Goal: Information Seeking & Learning: Learn about a topic

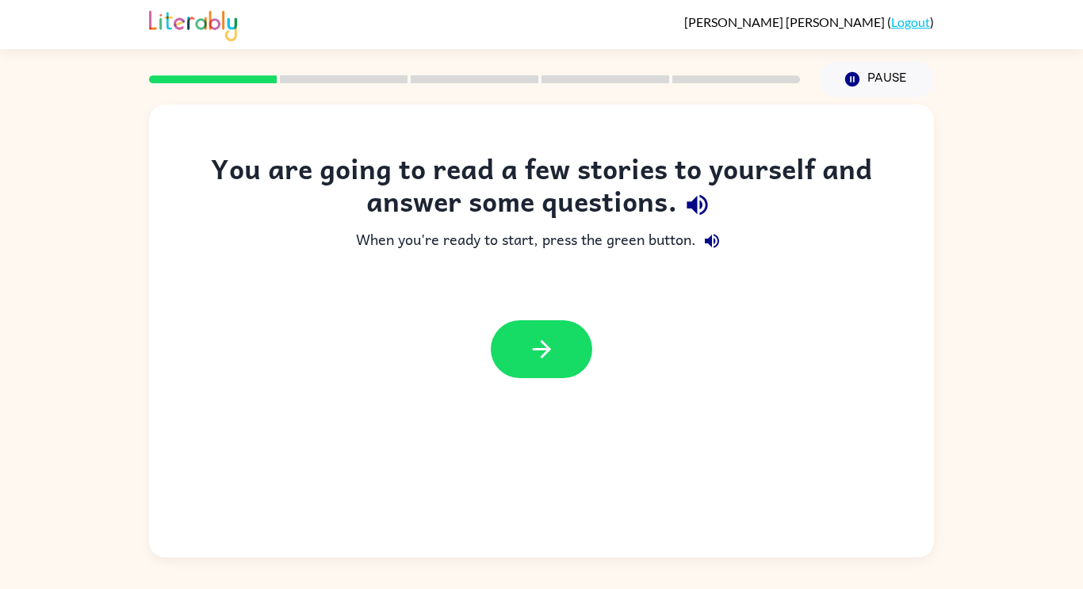
click at [695, 206] on icon "button" at bounding box center [697, 205] width 21 height 21
click at [692, 213] on icon "button" at bounding box center [698, 205] width 28 height 28
click at [711, 248] on icon "button" at bounding box center [712, 241] width 19 height 19
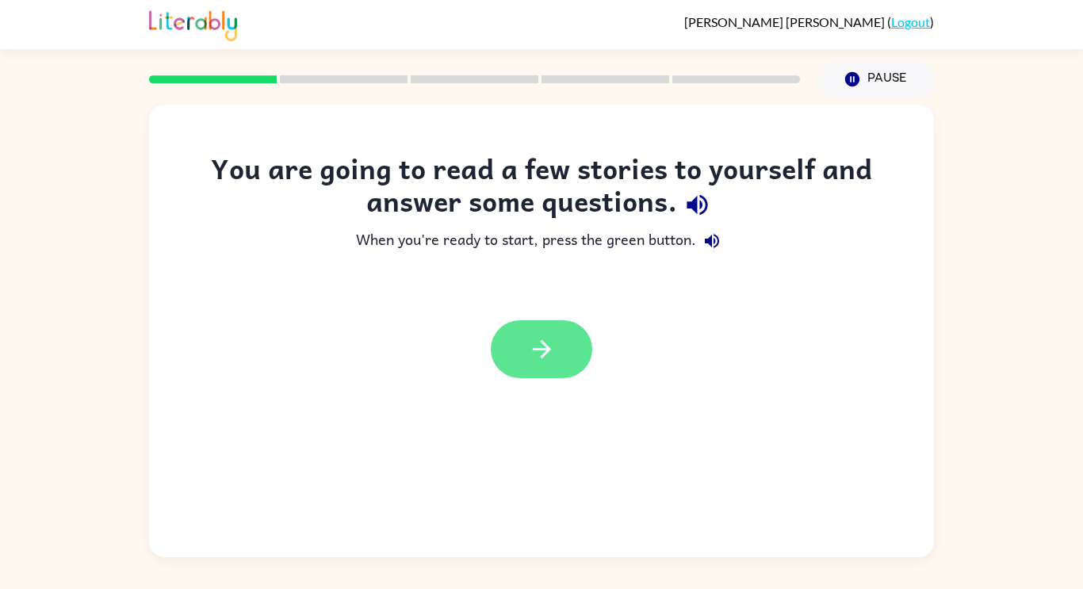
click at [543, 360] on icon "button" at bounding box center [542, 349] width 28 height 28
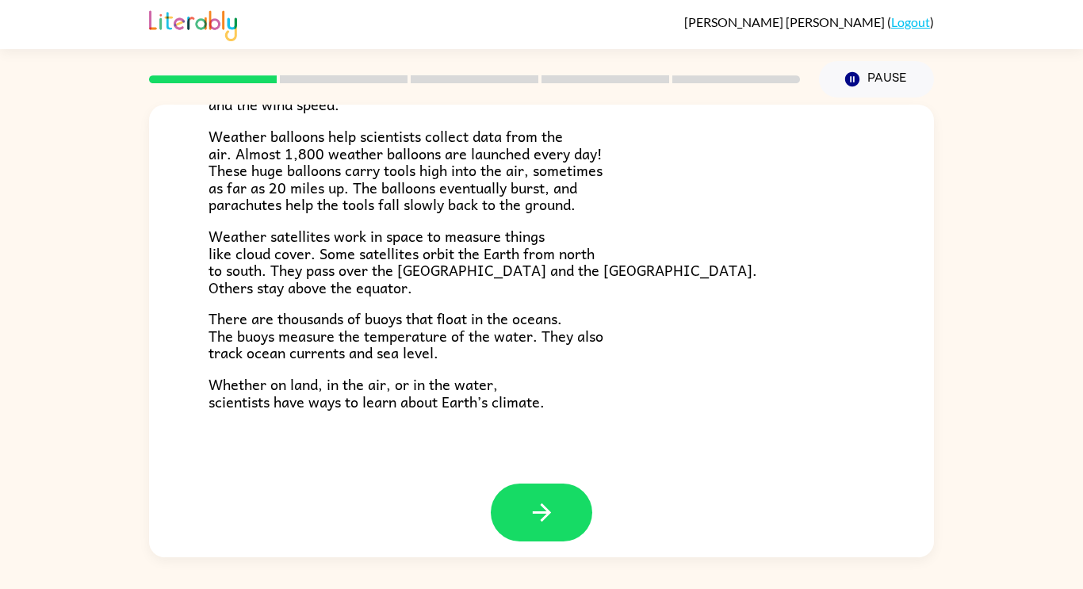
scroll to position [443, 0]
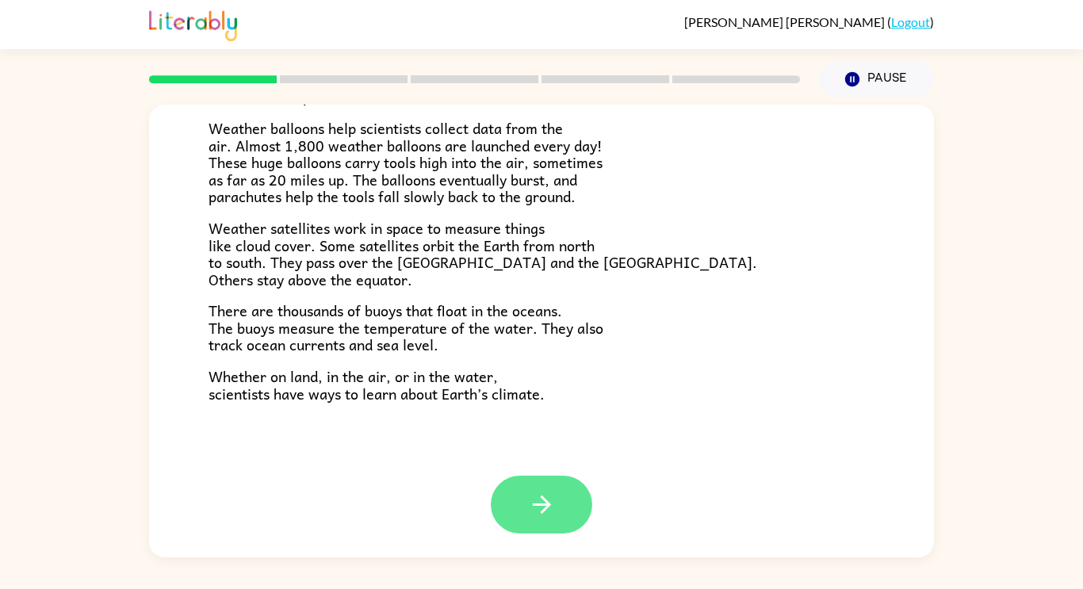
click at [537, 518] on icon "button" at bounding box center [542, 505] width 28 height 28
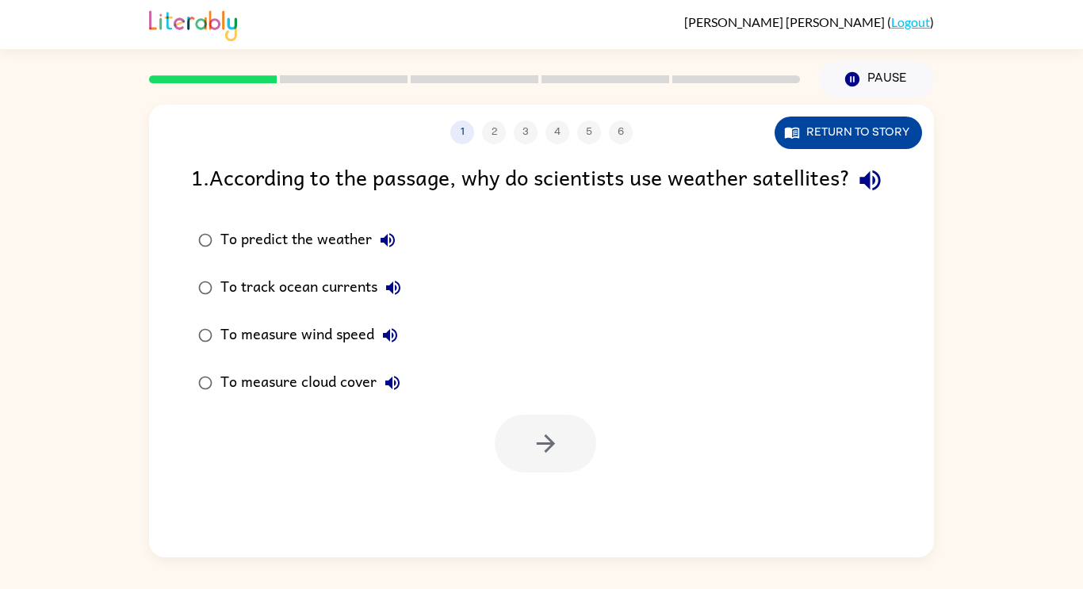
click at [864, 135] on button "Return to story" at bounding box center [849, 133] width 148 height 33
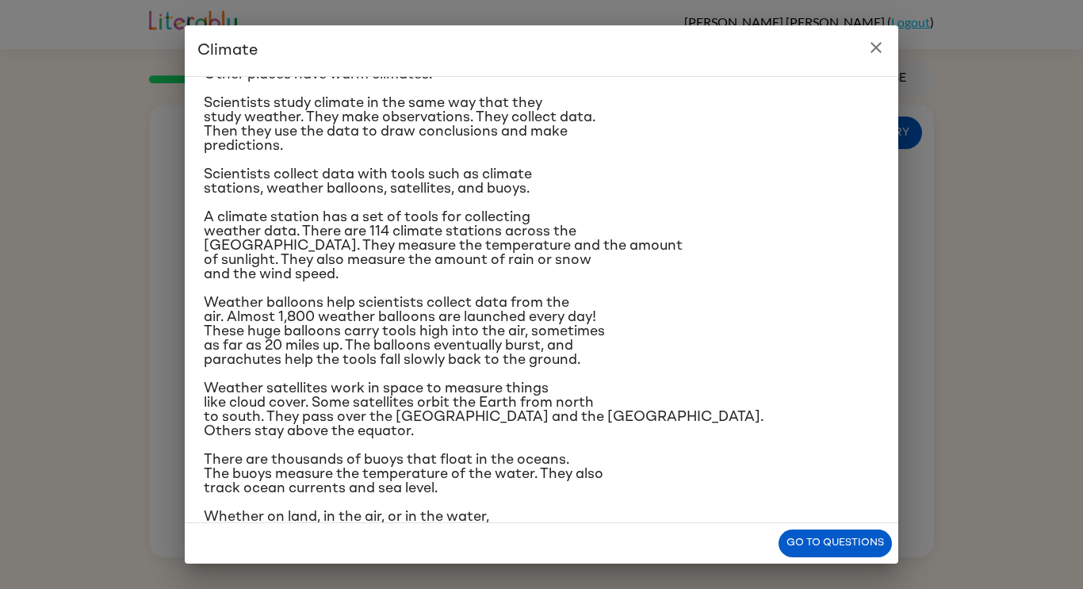
scroll to position [121, 0]
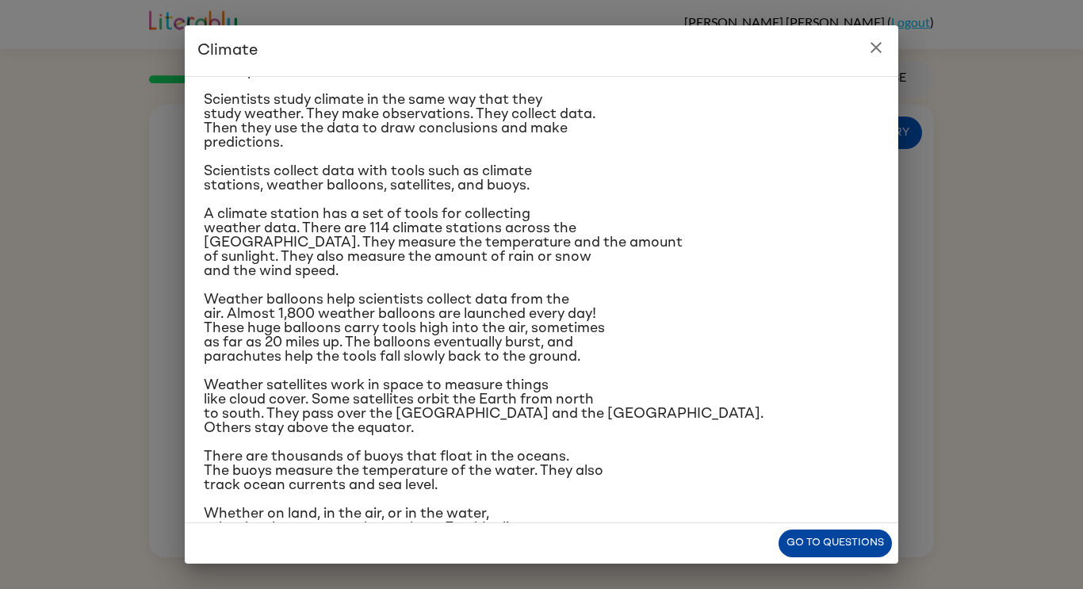
click at [790, 544] on button "Go to questions" at bounding box center [835, 544] width 113 height 28
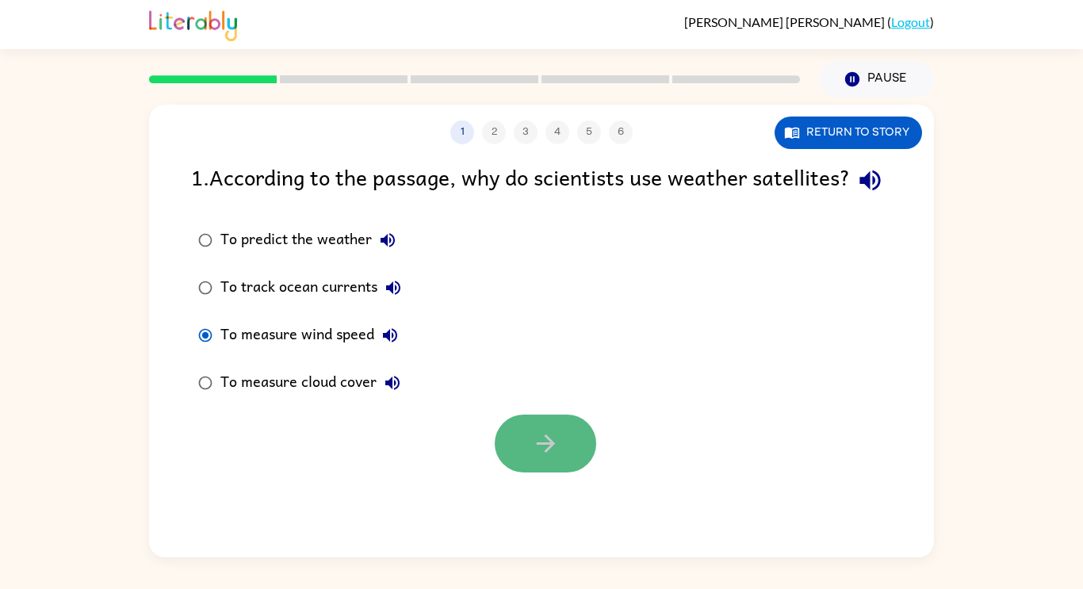
click at [512, 461] on button "button" at bounding box center [546, 444] width 102 height 58
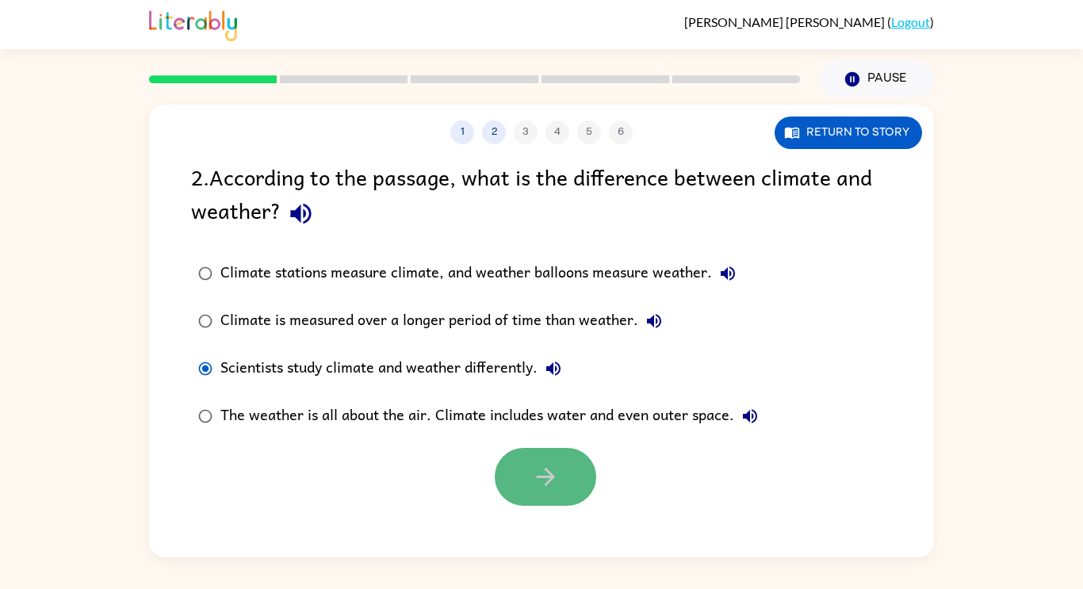
click at [539, 481] on icon "button" at bounding box center [546, 477] width 28 height 28
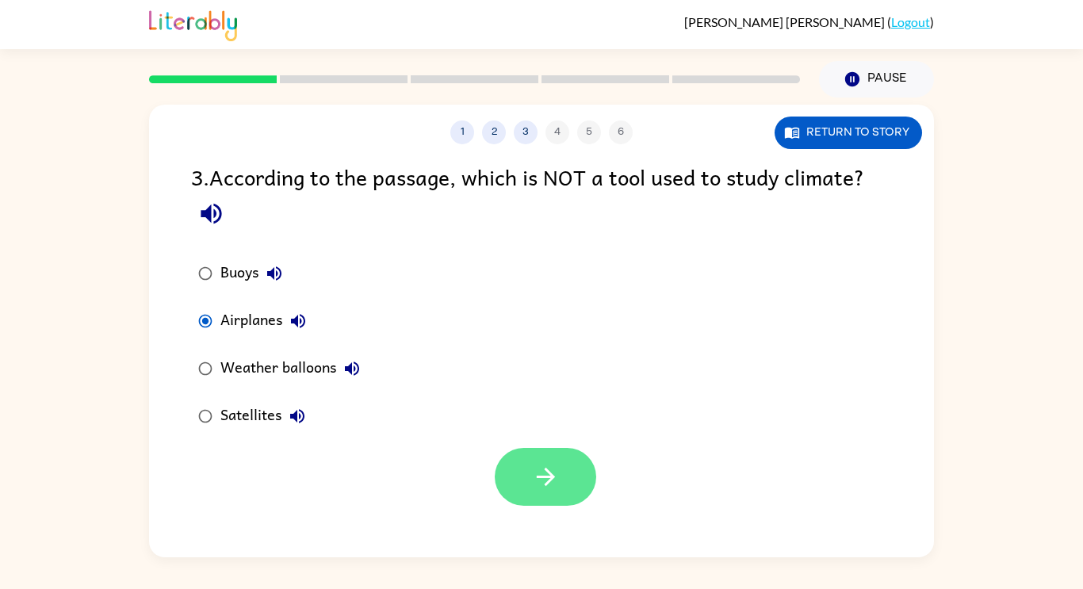
click at [503, 473] on button "button" at bounding box center [546, 477] width 102 height 58
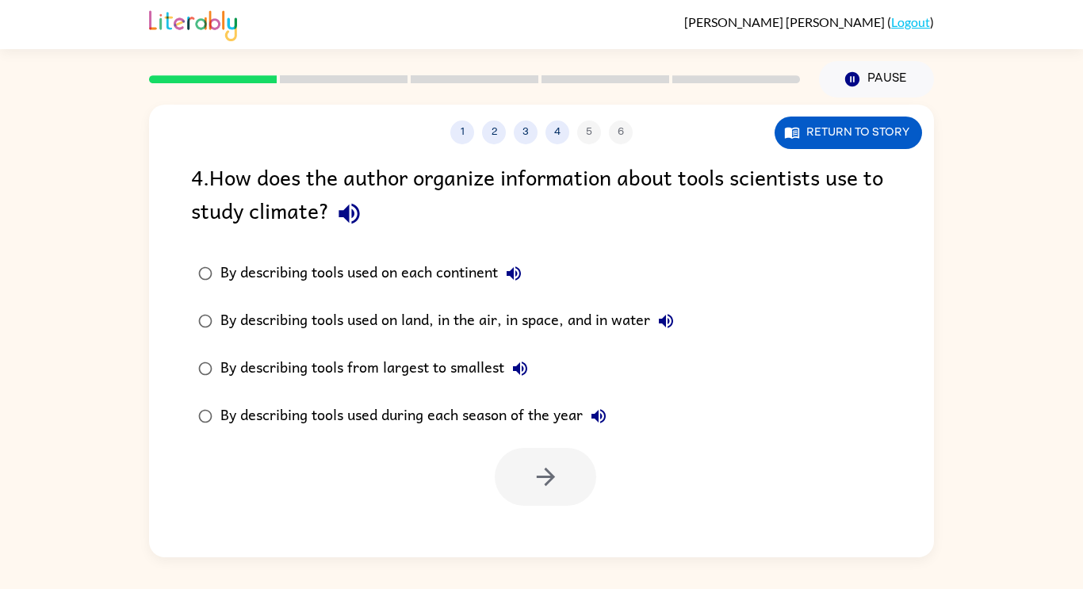
click at [259, 322] on div "By describing tools used on land, in the air, in space, and in water" at bounding box center [451, 321] width 462 height 32
click at [565, 484] on button "button" at bounding box center [546, 477] width 102 height 58
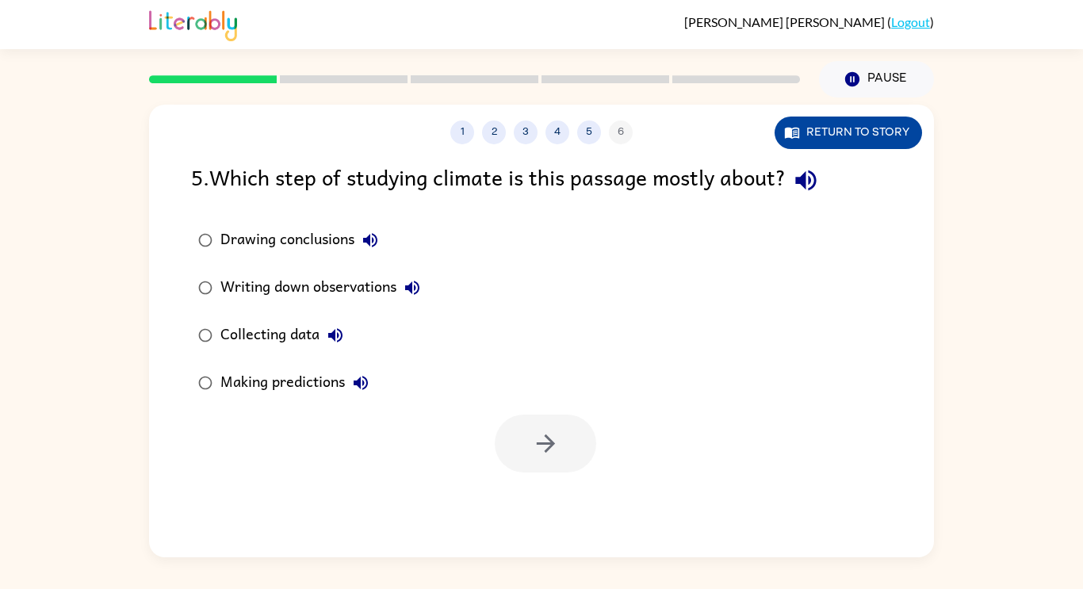
click at [854, 148] on button "Return to story" at bounding box center [849, 133] width 148 height 33
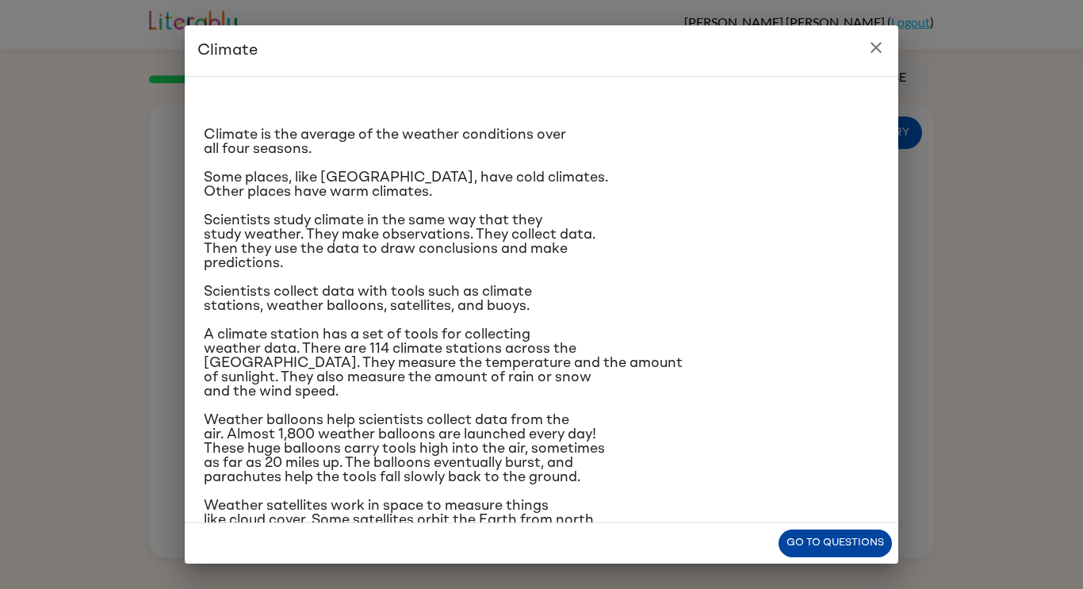
click at [822, 538] on button "Go to questions" at bounding box center [835, 544] width 113 height 28
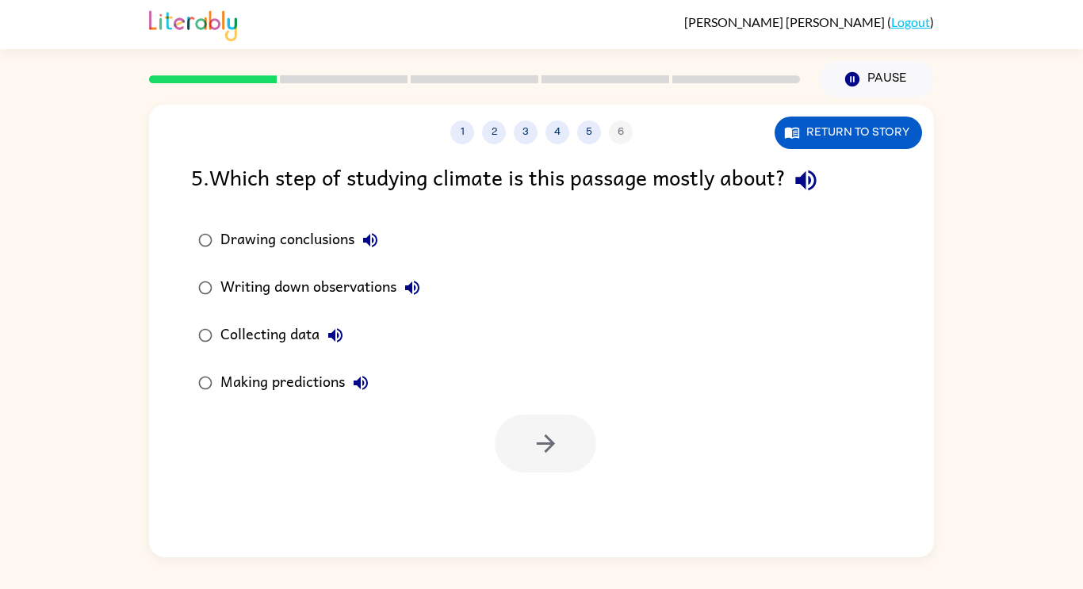
click at [260, 331] on div "Collecting data" at bounding box center [285, 336] width 131 height 32
click at [562, 443] on button "button" at bounding box center [546, 444] width 102 height 58
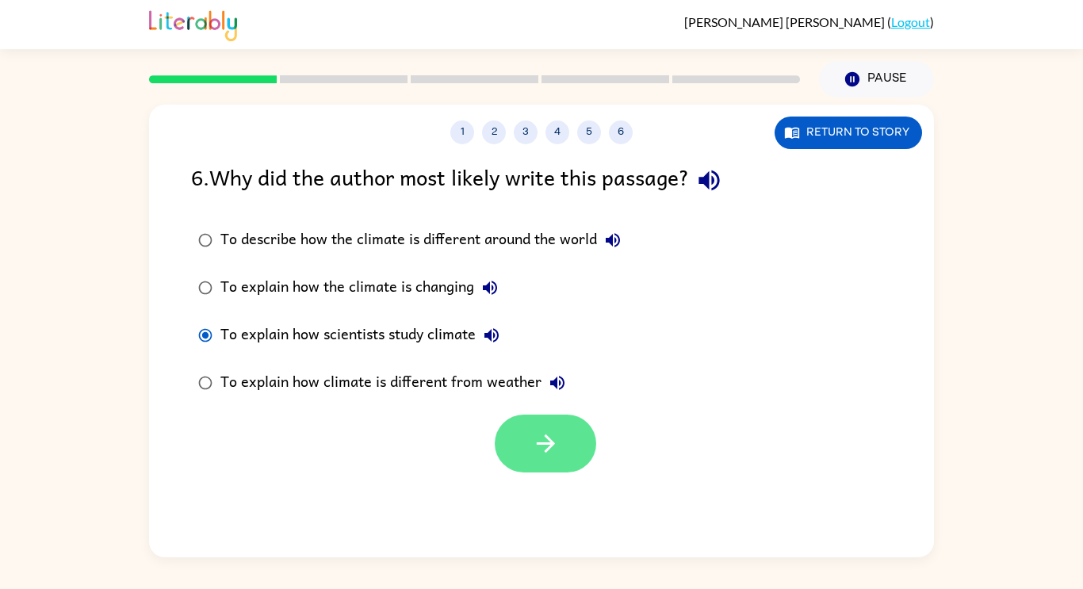
click at [511, 458] on button "button" at bounding box center [546, 444] width 102 height 58
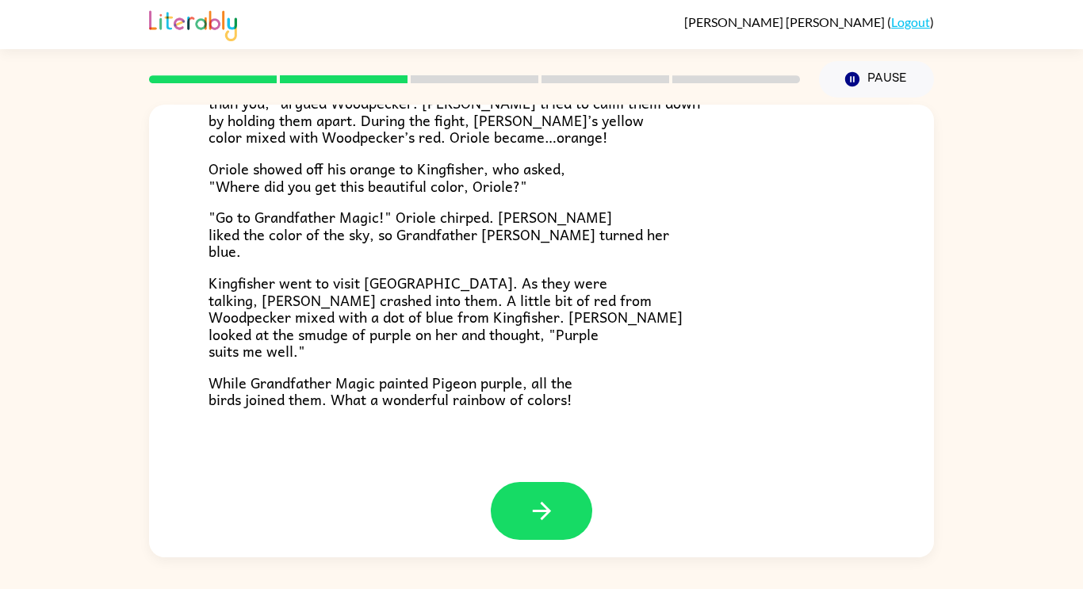
scroll to position [409, 0]
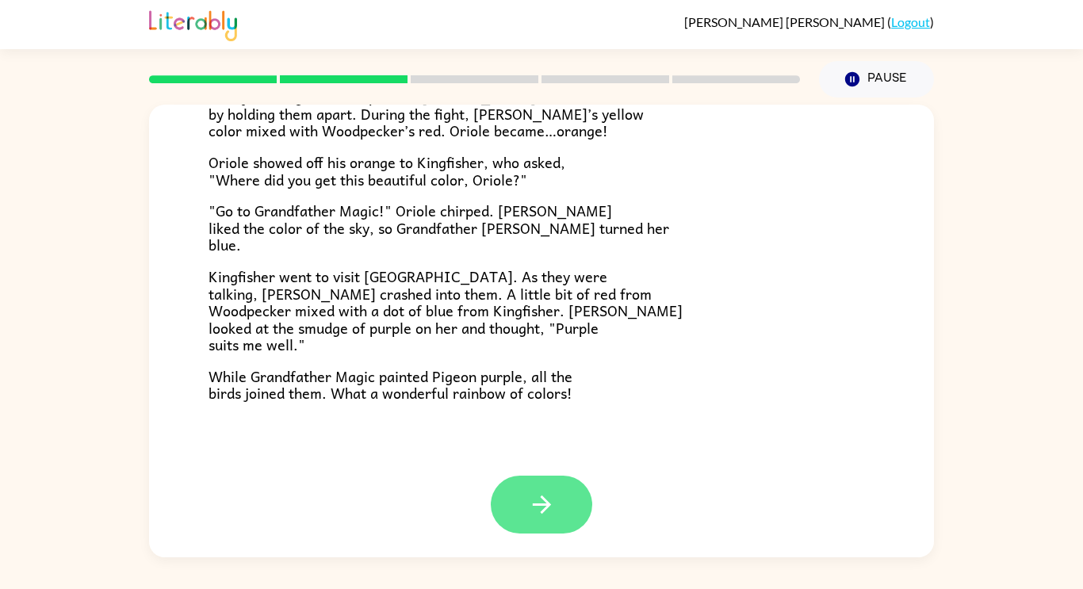
click at [552, 509] on icon "button" at bounding box center [542, 505] width 28 height 28
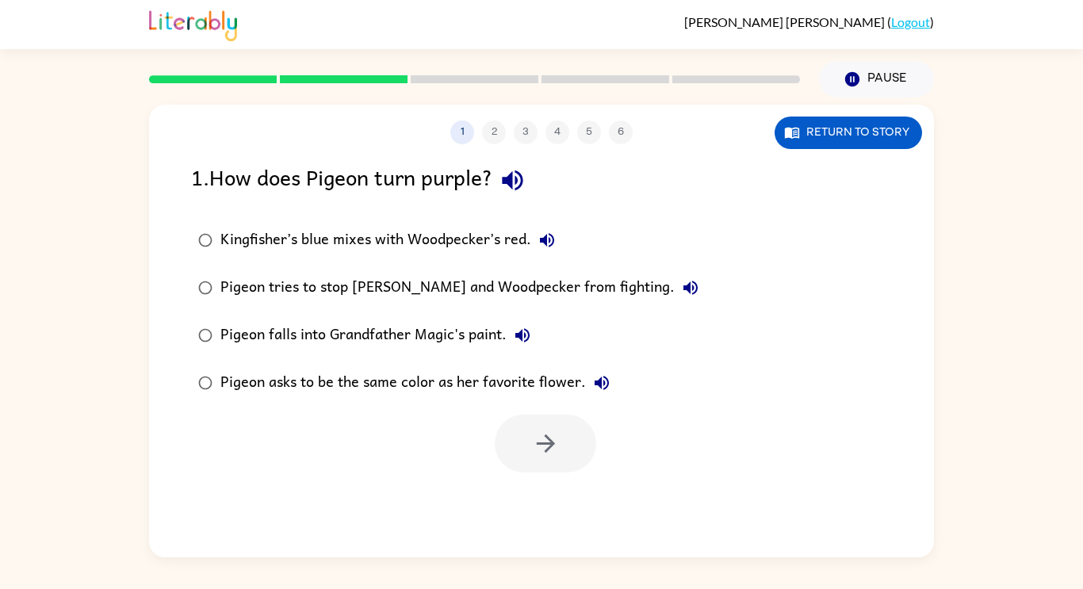
scroll to position [0, 0]
click at [365, 235] on div "Kingfisher’s blue mixes with Woodpecker’s red." at bounding box center [391, 240] width 343 height 32
click at [525, 431] on button "button" at bounding box center [546, 444] width 102 height 58
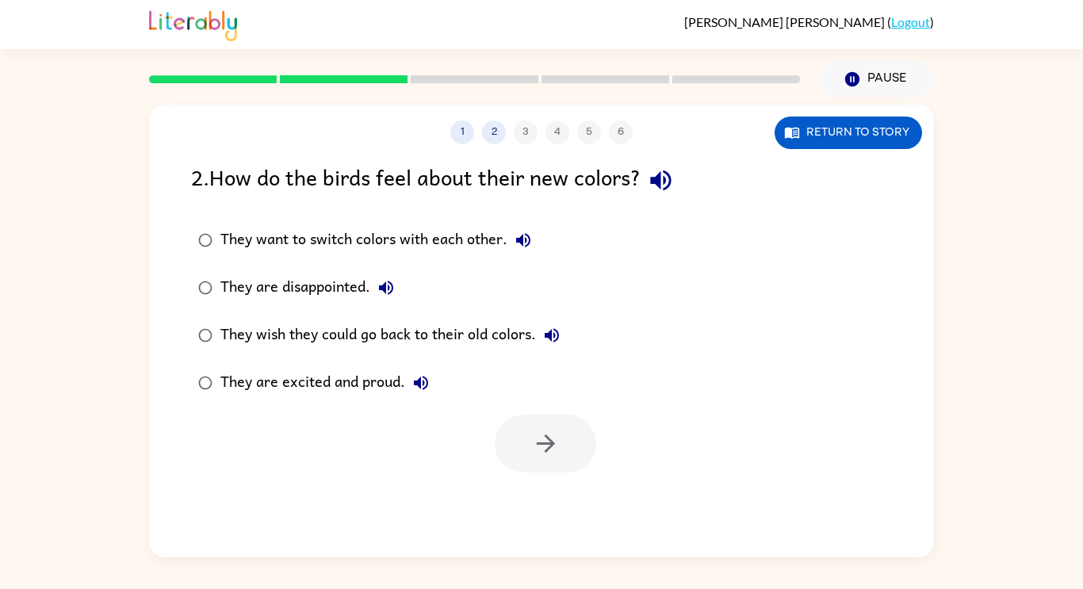
click at [332, 383] on div "They are excited and proud." at bounding box center [328, 383] width 216 height 32
click at [529, 449] on button "button" at bounding box center [546, 444] width 102 height 58
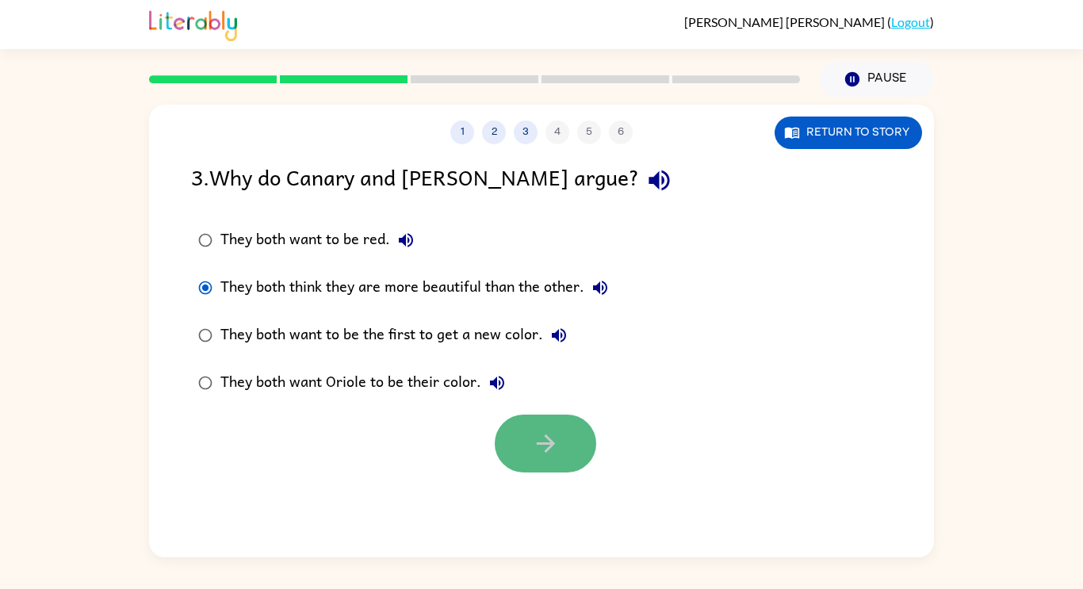
click at [519, 443] on button "button" at bounding box center [546, 444] width 102 height 58
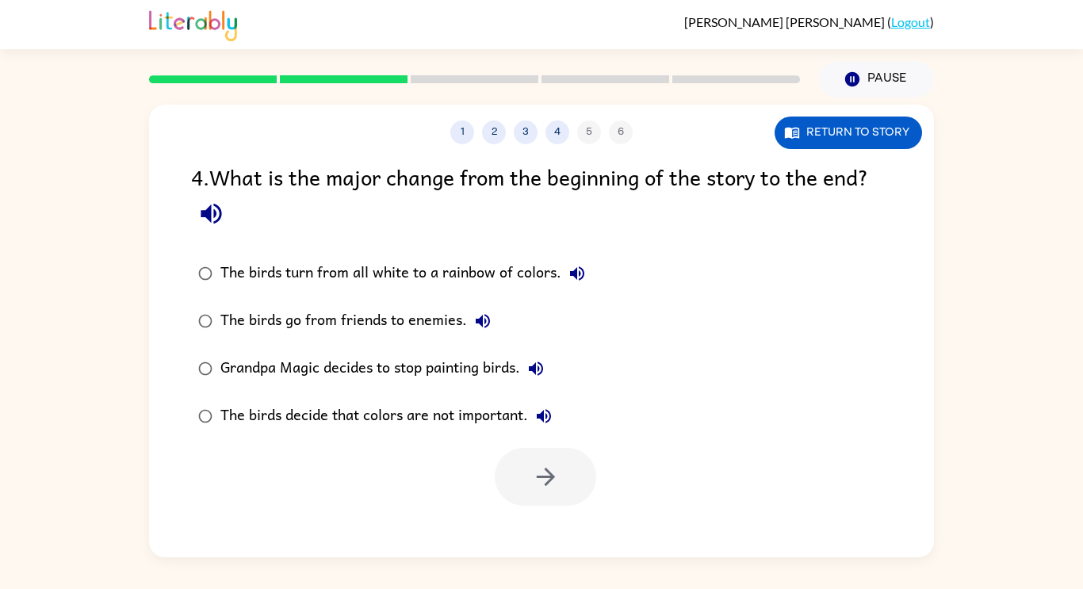
click at [350, 273] on div "The birds turn from all white to a rainbow of colors." at bounding box center [406, 274] width 373 height 32
click at [544, 459] on button "button" at bounding box center [546, 477] width 102 height 58
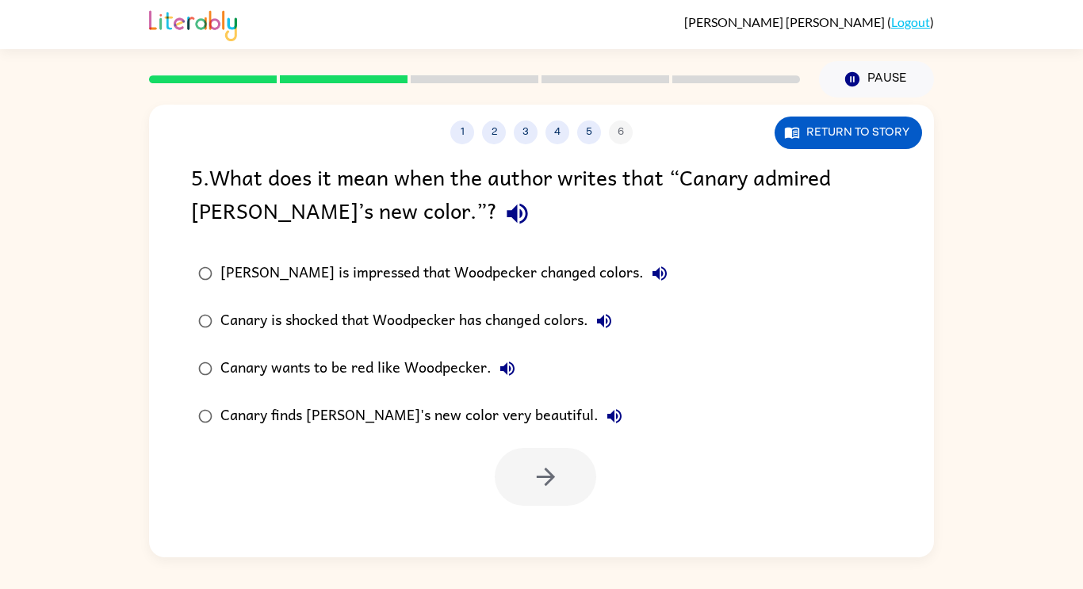
click at [301, 275] on div "[PERSON_NAME] is impressed that Woodpecker changed colors." at bounding box center [447, 274] width 455 height 32
click at [518, 489] on button "button" at bounding box center [546, 477] width 102 height 58
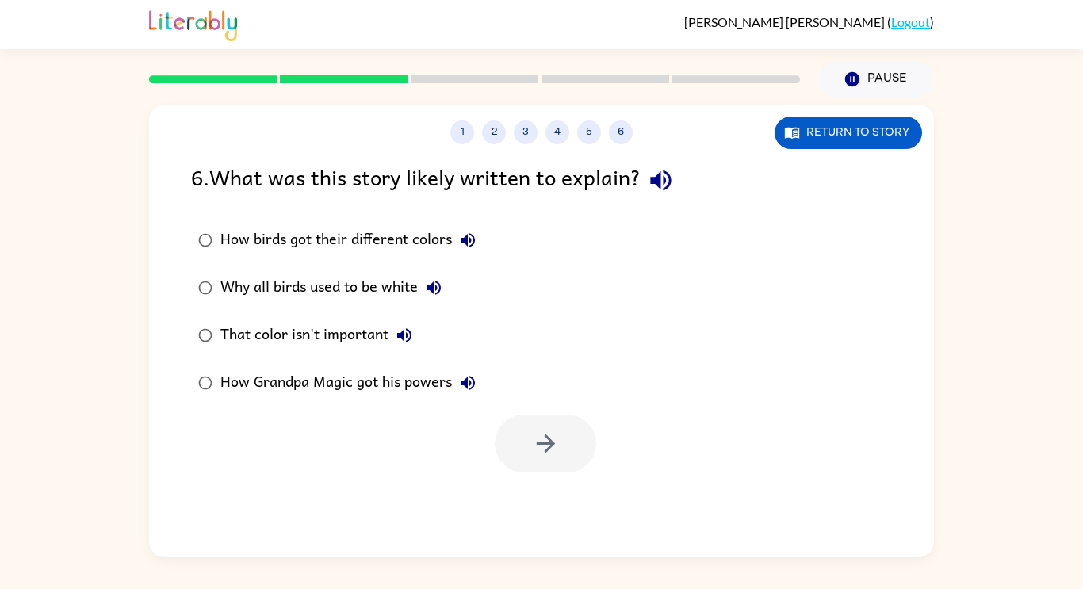
click at [344, 297] on div "Why all birds used to be white" at bounding box center [334, 288] width 229 height 32
click at [324, 247] on div "How birds got their different colors" at bounding box center [351, 240] width 263 height 32
click at [511, 452] on button "button" at bounding box center [546, 444] width 102 height 58
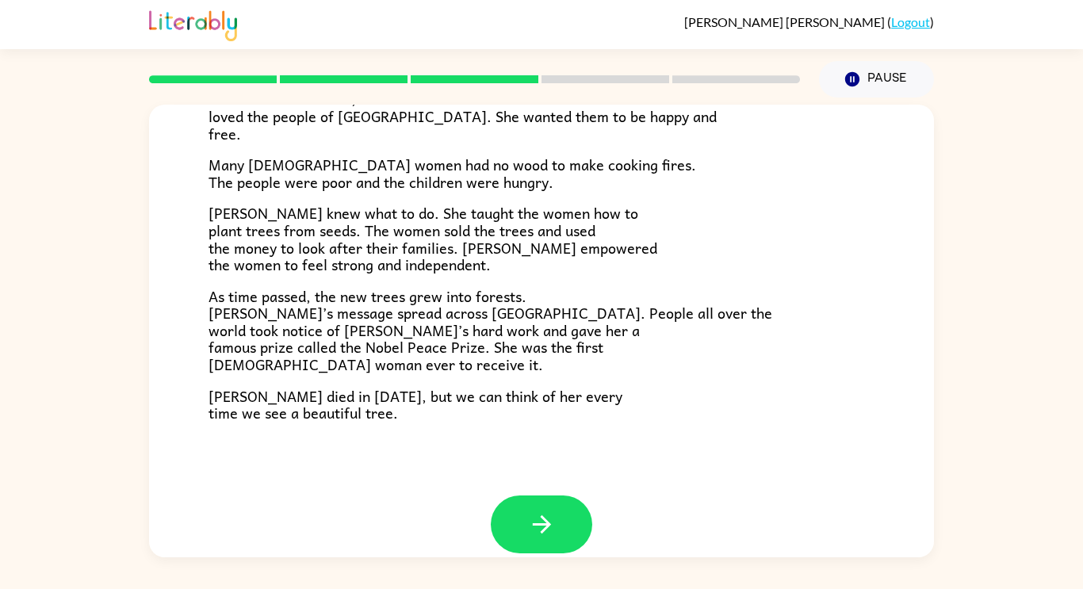
scroll to position [446, 0]
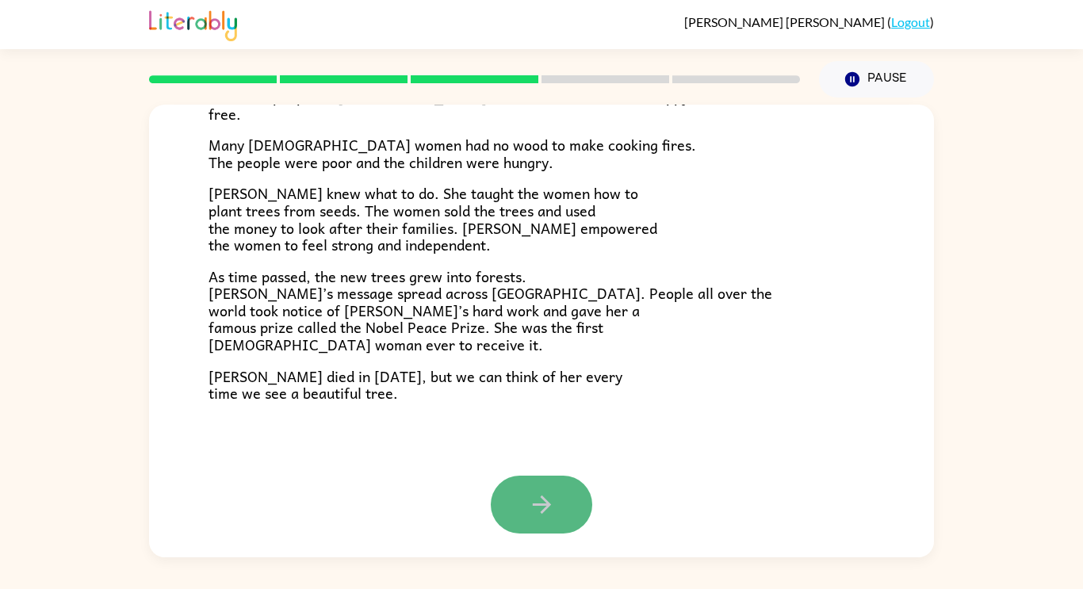
click at [503, 522] on button "button" at bounding box center [542, 505] width 102 height 58
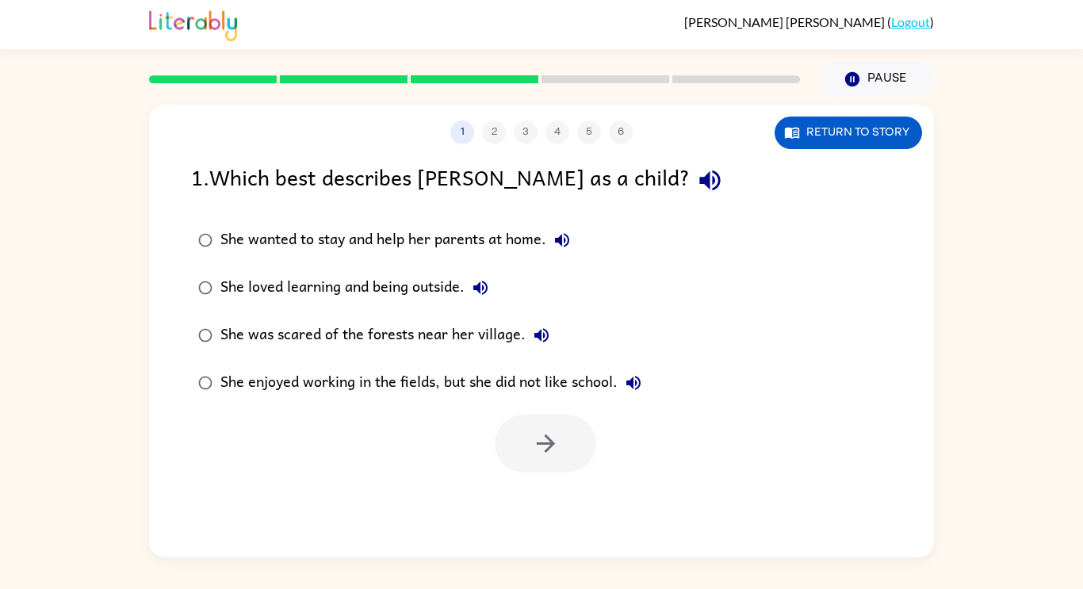
click at [371, 292] on div "She loved learning and being outside." at bounding box center [358, 288] width 276 height 32
click at [546, 445] on icon "button" at bounding box center [546, 444] width 28 height 28
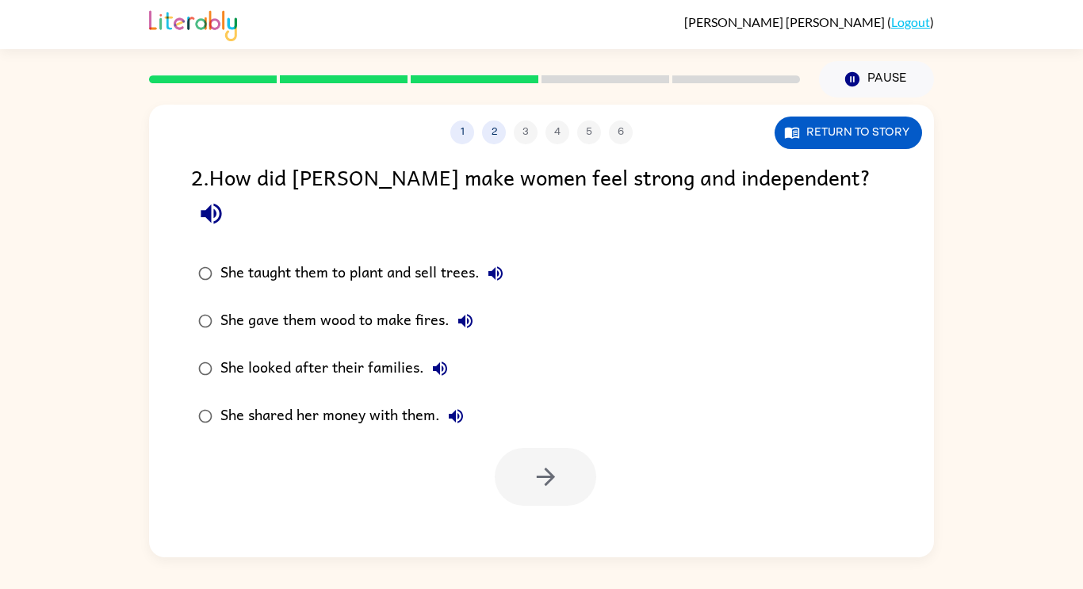
click at [324, 258] on div "She taught them to plant and sell trees." at bounding box center [365, 274] width 291 height 32
click at [527, 448] on button "button" at bounding box center [546, 477] width 102 height 58
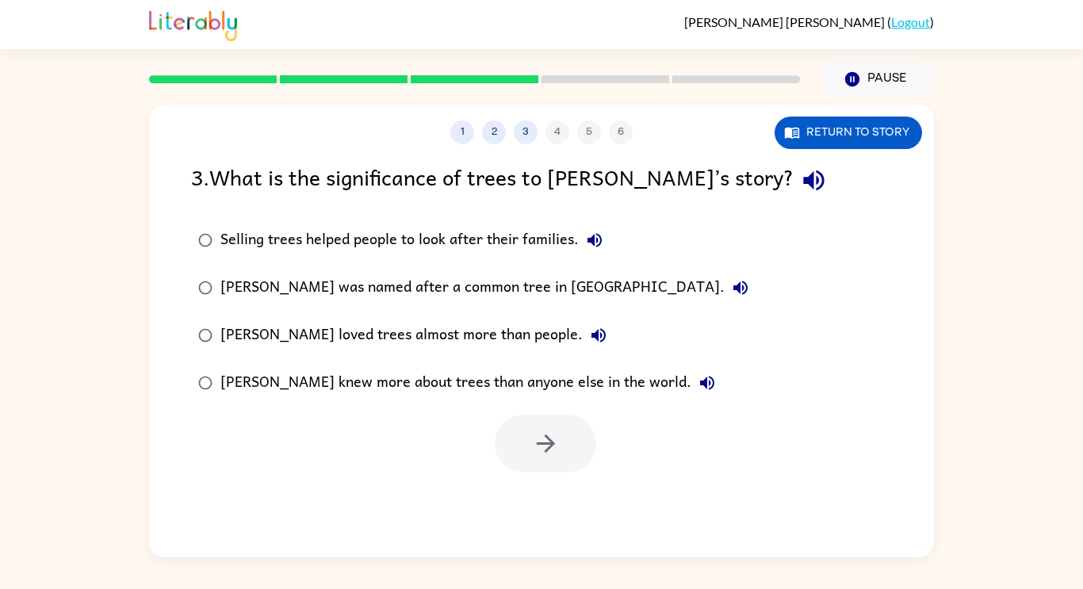
click at [348, 247] on div "Selling trees helped people to look after their families." at bounding box center [415, 240] width 390 height 32
click at [527, 446] on button "button" at bounding box center [546, 444] width 102 height 58
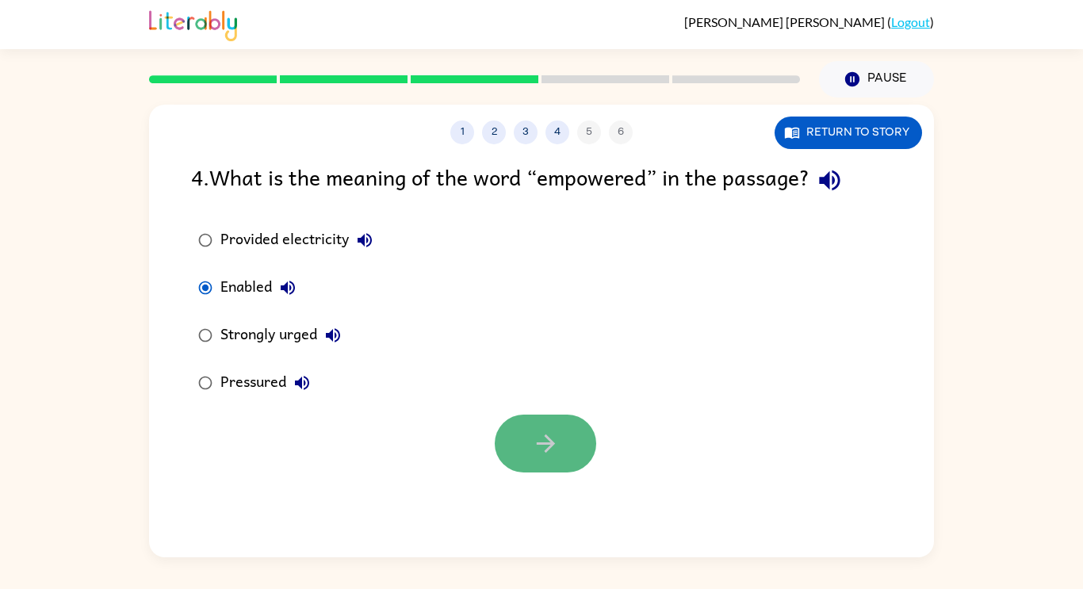
click at [554, 437] on icon "button" at bounding box center [546, 444] width 28 height 28
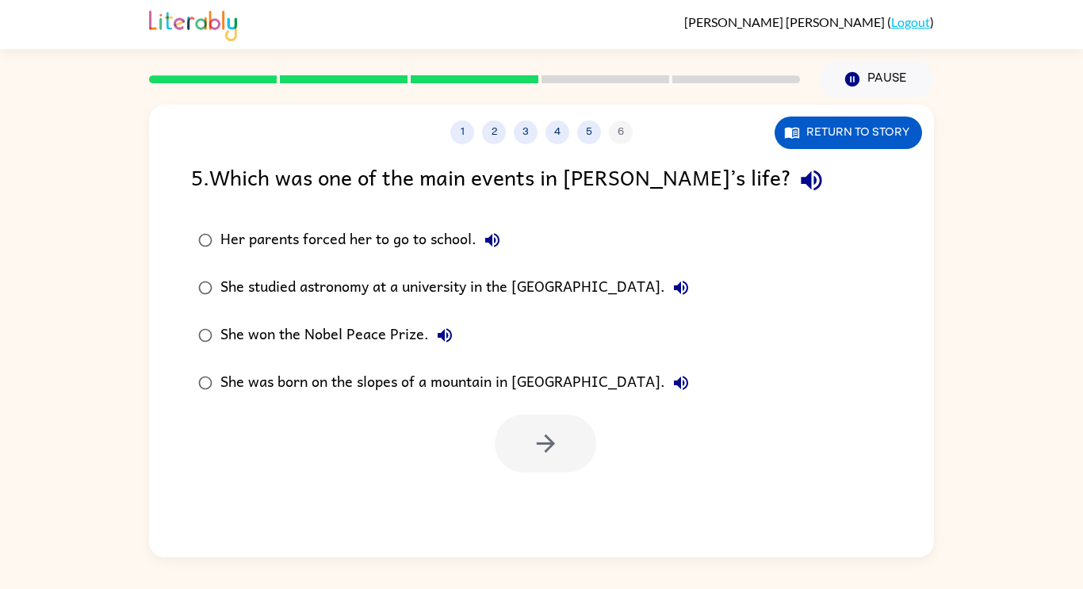
click at [476, 190] on div "5 . Which was one of the main events in [PERSON_NAME]’s life?" at bounding box center [541, 180] width 701 height 40
click at [320, 337] on div "She won the Nobel Peace Prize." at bounding box center [340, 336] width 240 height 32
click at [519, 427] on button "button" at bounding box center [546, 444] width 102 height 58
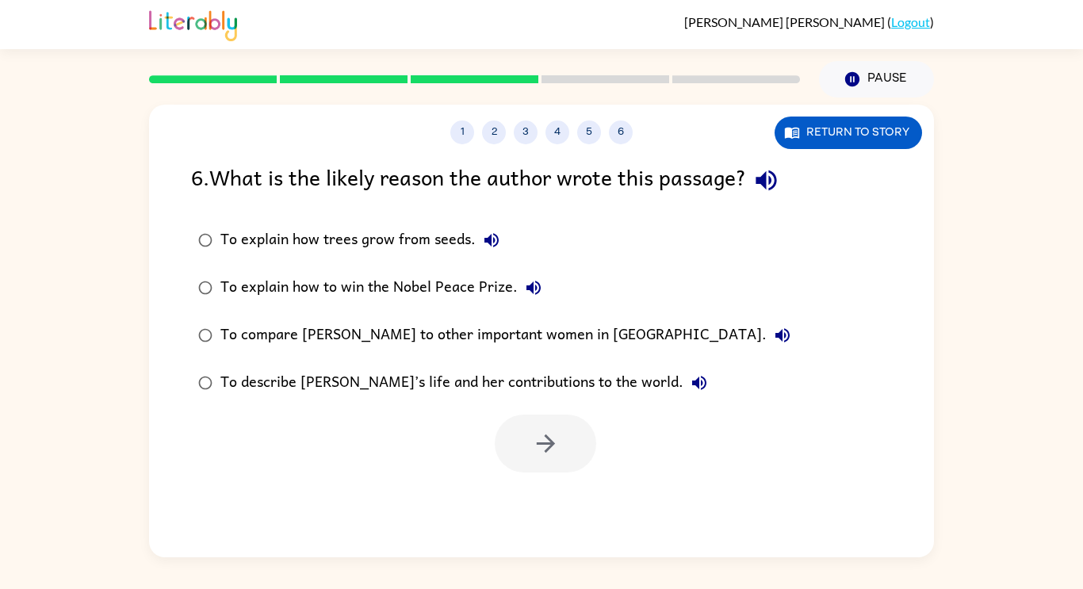
click at [414, 331] on div "To compare [PERSON_NAME] to other important women in [GEOGRAPHIC_DATA]." at bounding box center [509, 336] width 578 height 32
click at [469, 383] on div "To describe [PERSON_NAME]’s life and her contributions to the world." at bounding box center [467, 383] width 495 height 32
click at [534, 454] on icon "button" at bounding box center [546, 444] width 28 height 28
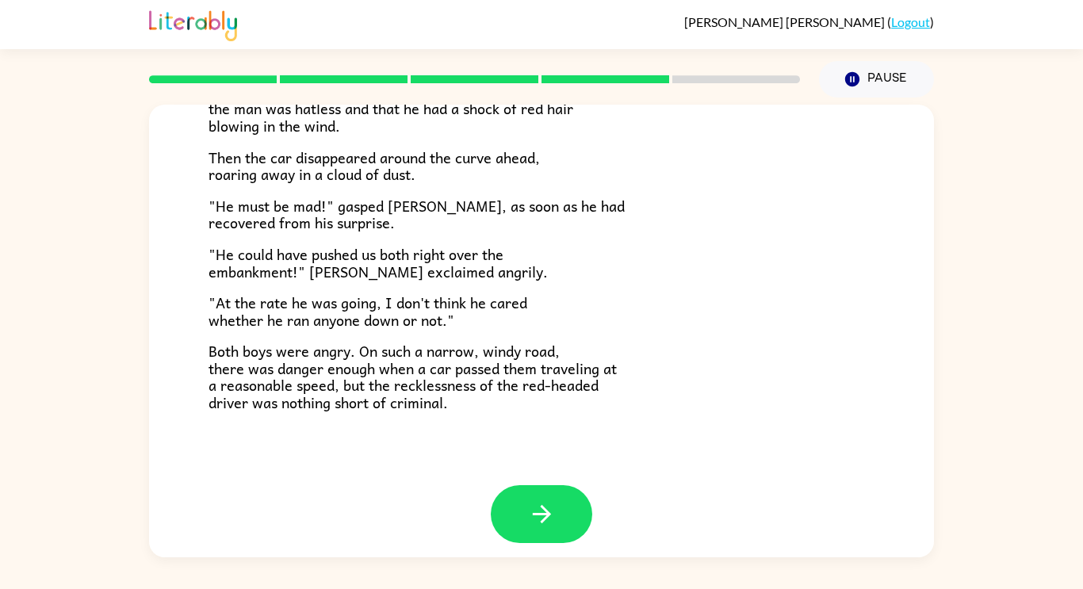
scroll to position [440, 0]
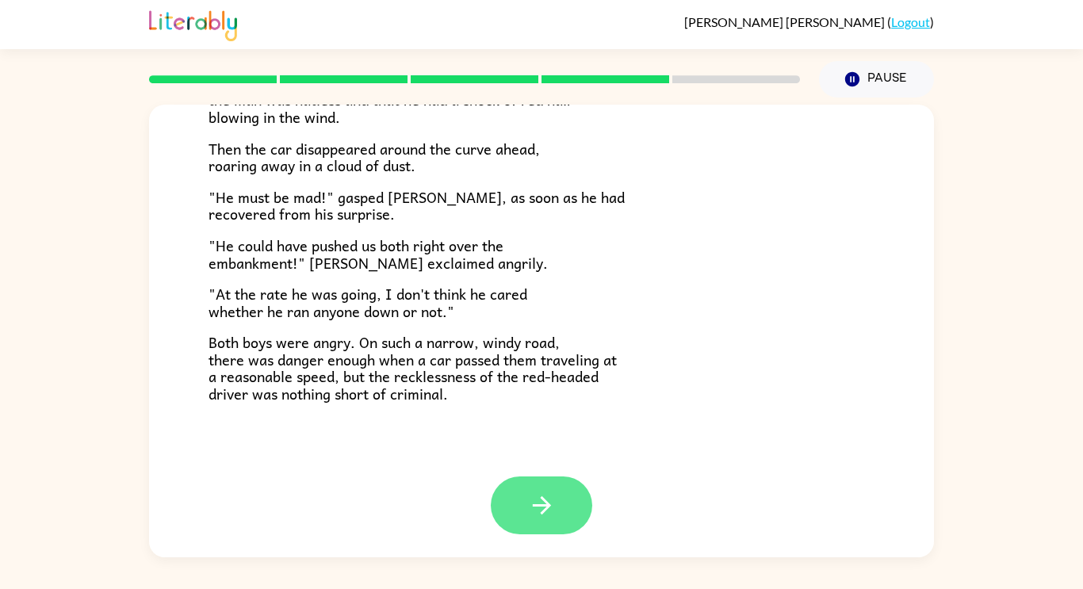
click at [551, 515] on icon "button" at bounding box center [542, 506] width 28 height 28
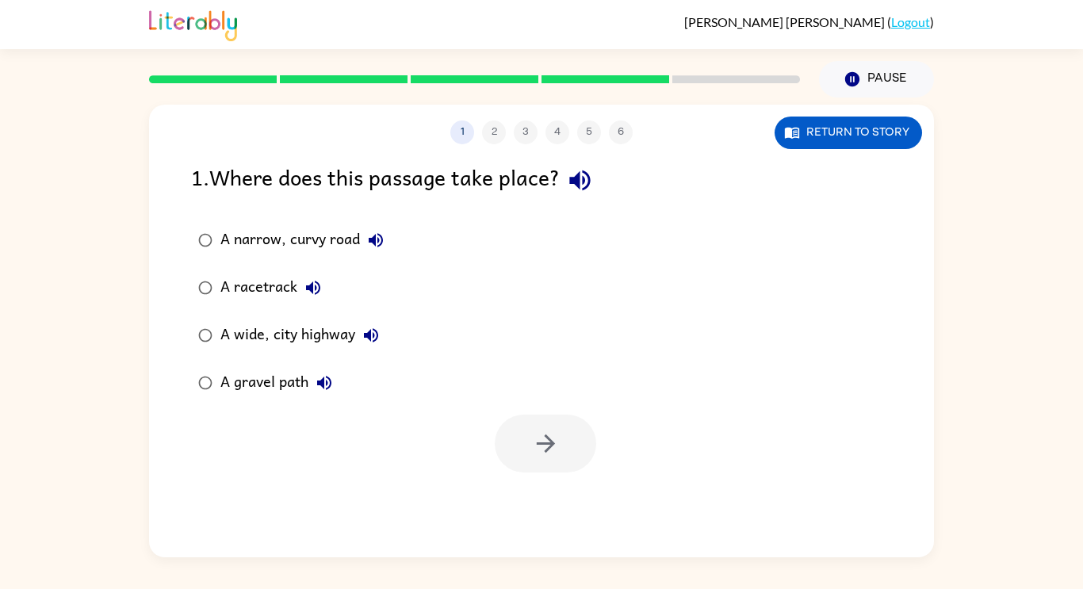
scroll to position [0, 0]
click at [518, 445] on button "button" at bounding box center [546, 444] width 102 height 58
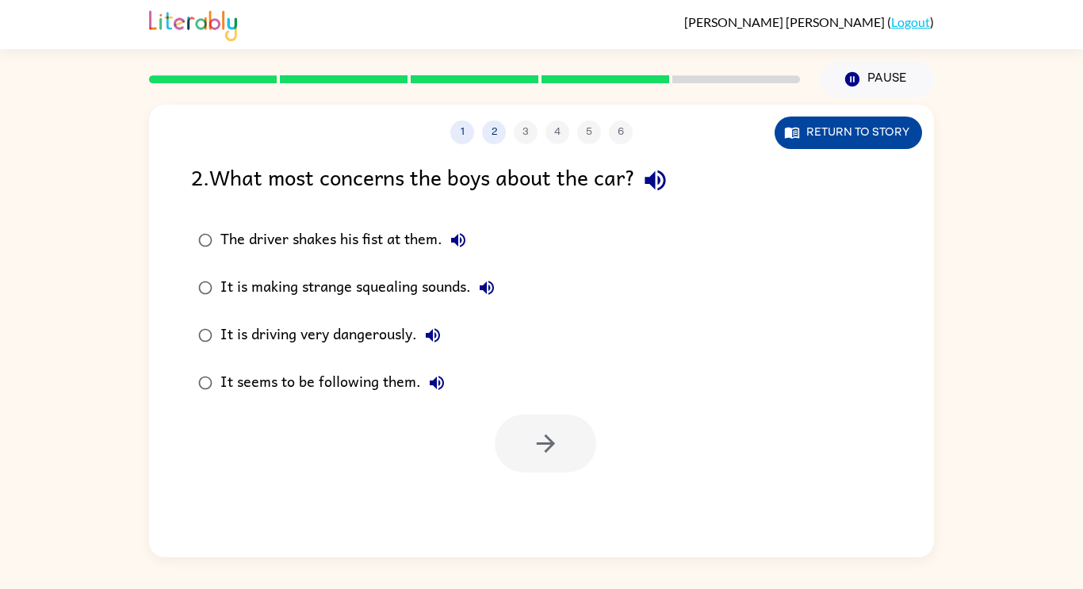
click at [795, 133] on icon "button" at bounding box center [795, 134] width 5 height 6
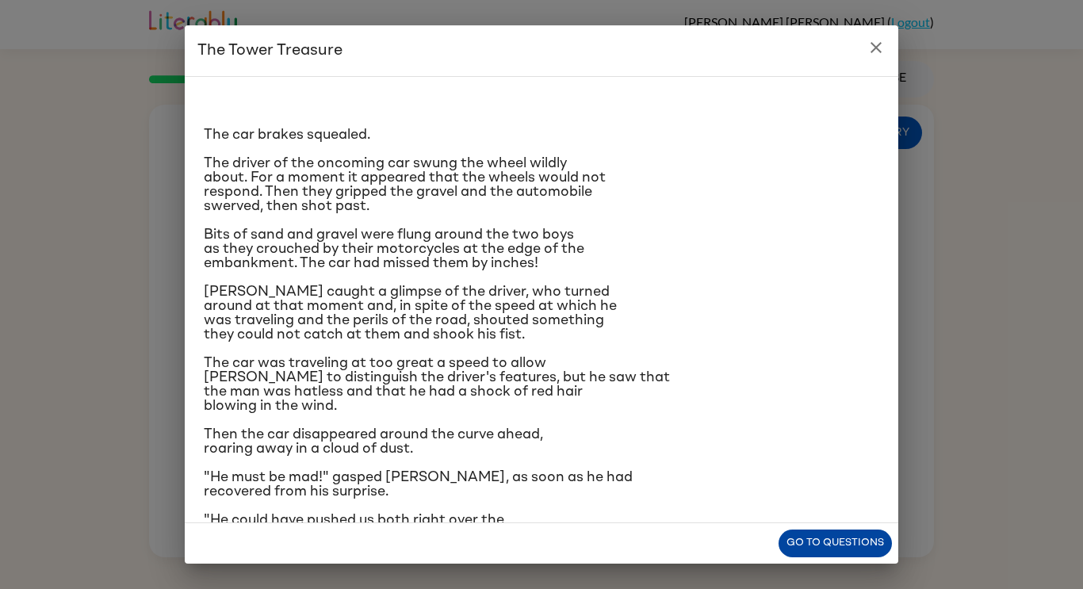
click at [803, 552] on button "Go to questions" at bounding box center [835, 544] width 113 height 28
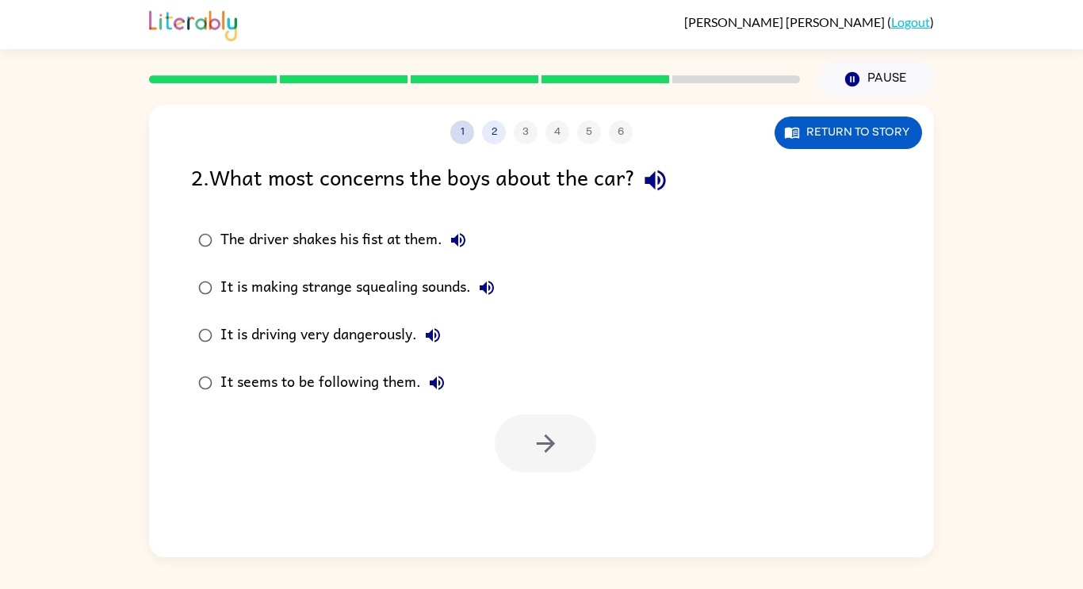
click at [462, 132] on button "1" at bounding box center [462, 133] width 24 height 24
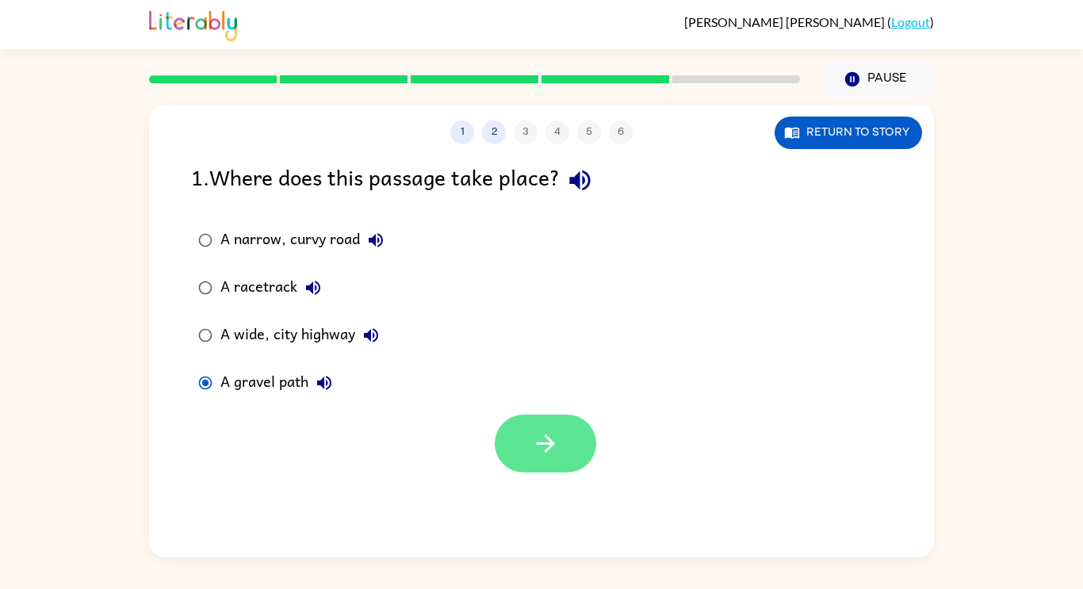
click at [573, 465] on button "button" at bounding box center [546, 444] width 102 height 58
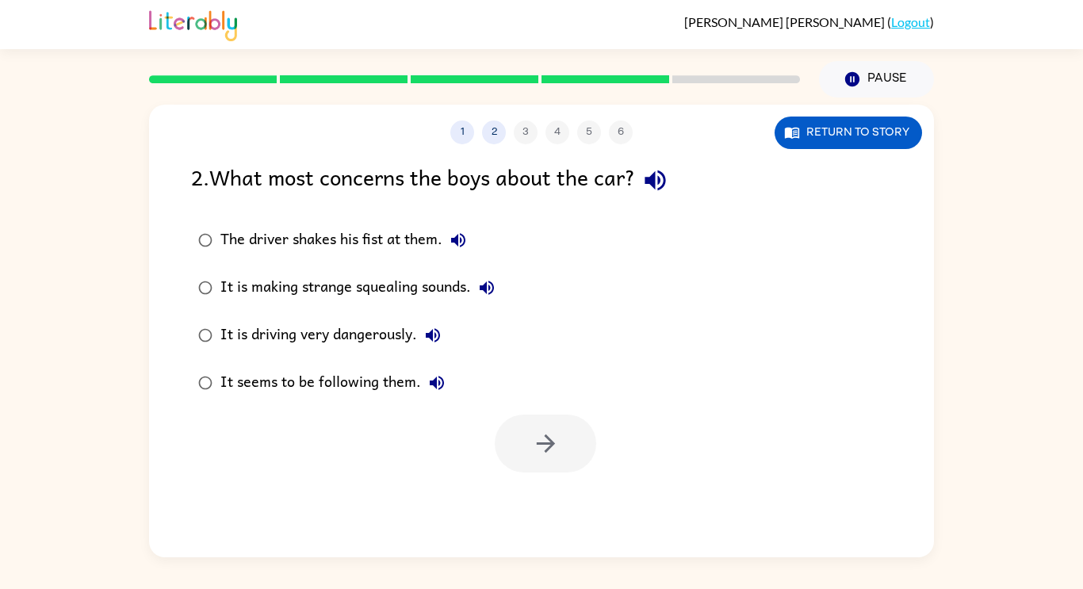
click at [350, 338] on div "It is driving very dangerously." at bounding box center [334, 336] width 228 height 32
click at [562, 458] on button "button" at bounding box center [546, 444] width 102 height 58
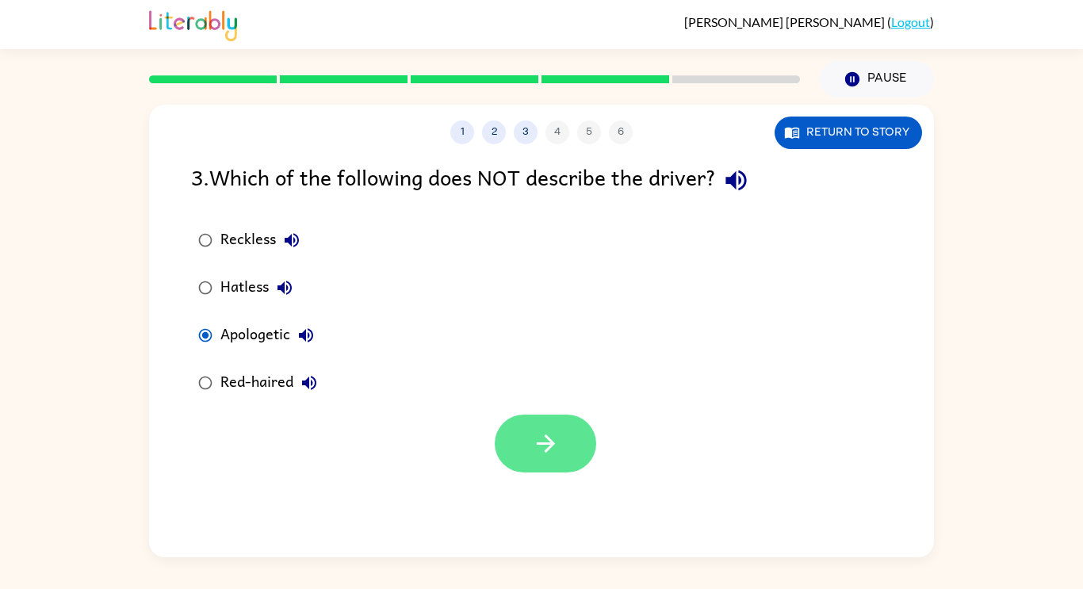
click at [565, 448] on button "button" at bounding box center [546, 444] width 102 height 58
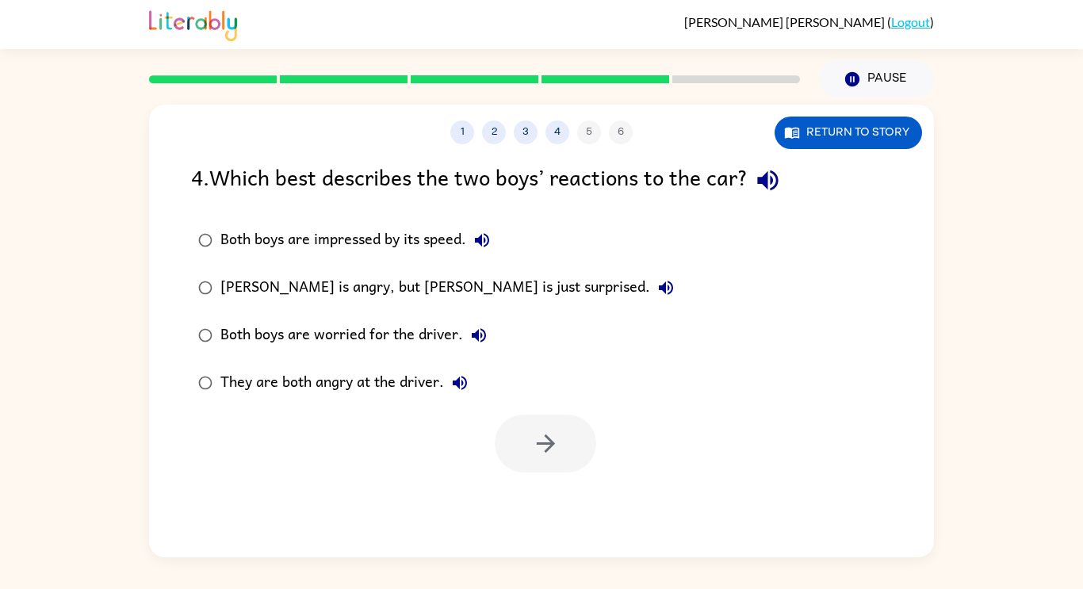
click at [274, 372] on div "They are both angry at the driver." at bounding box center [347, 383] width 255 height 32
click at [551, 456] on icon "button" at bounding box center [546, 444] width 28 height 28
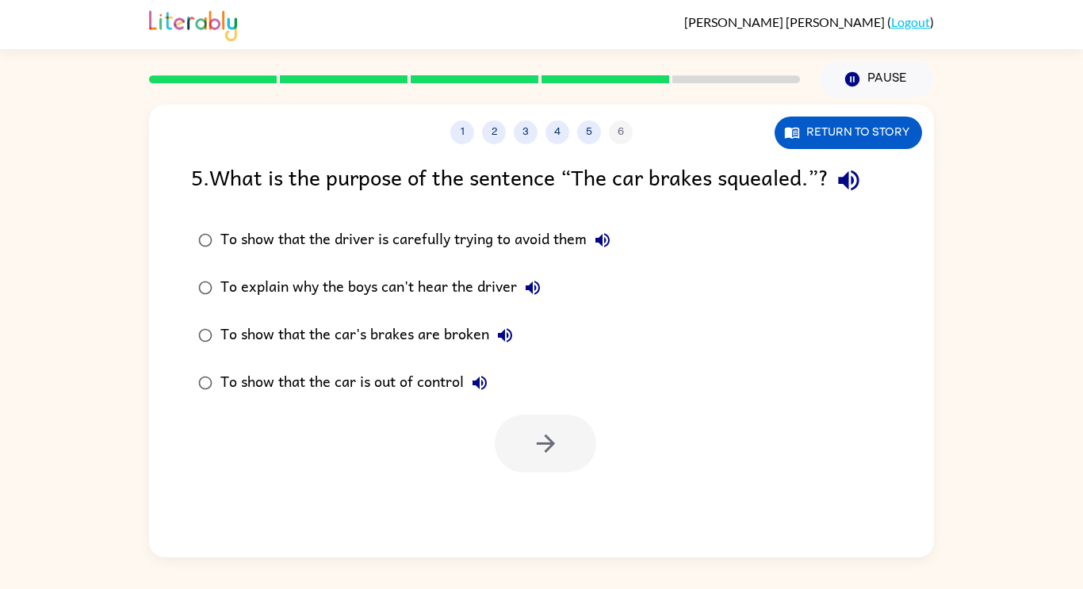
click at [522, 144] on div "1 2 3 4 5 6" at bounding box center [541, 133] width 785 height 24
click at [526, 132] on button "3" at bounding box center [526, 133] width 24 height 24
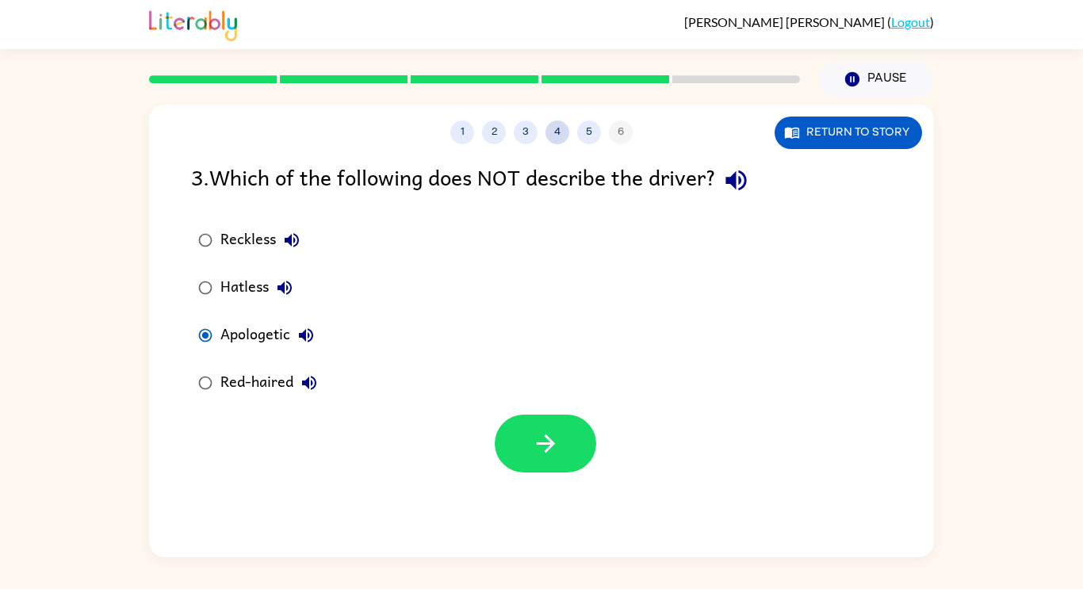
click at [557, 132] on button "4" at bounding box center [558, 133] width 24 height 24
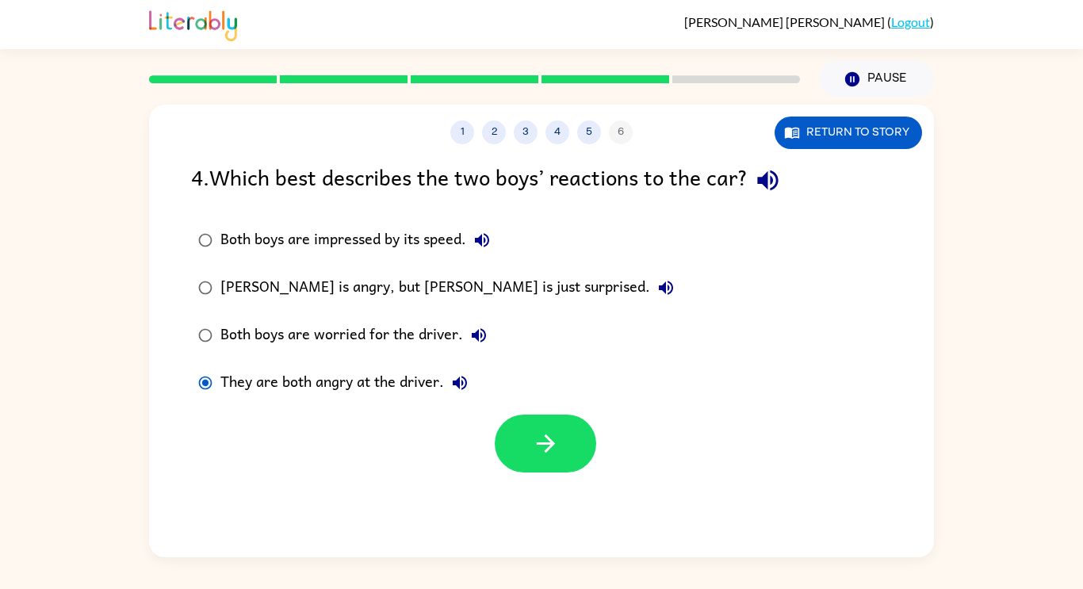
click at [347, 292] on div "[PERSON_NAME] is angry, but [PERSON_NAME] is just surprised." at bounding box center [451, 288] width 462 height 32
click at [526, 468] on button "button" at bounding box center [546, 444] width 102 height 58
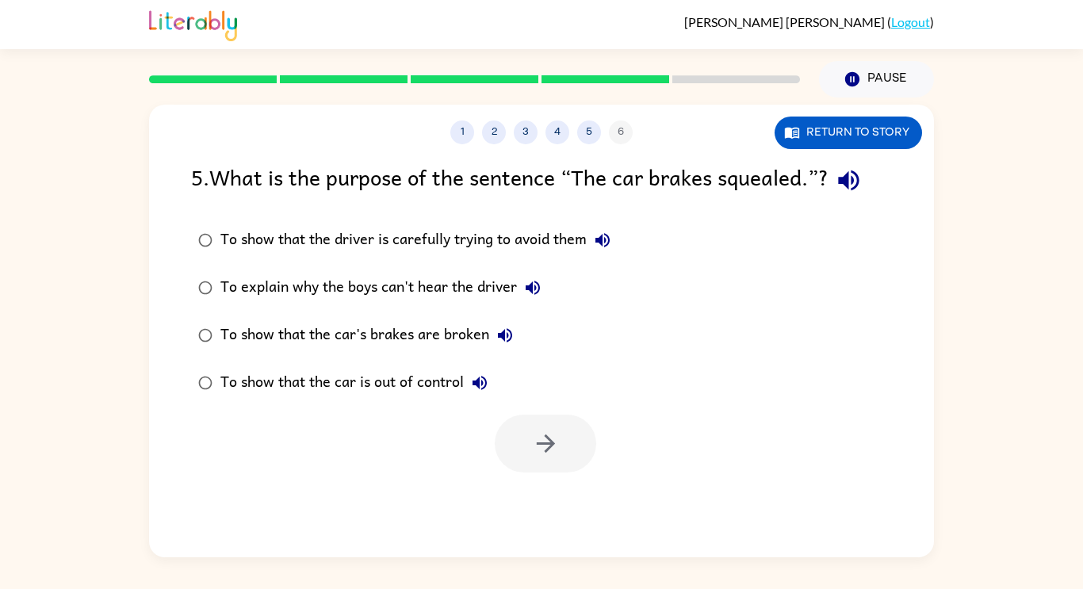
click at [277, 373] on div "To show that the car is out of control" at bounding box center [357, 383] width 275 height 32
click at [555, 458] on icon "button" at bounding box center [546, 444] width 28 height 28
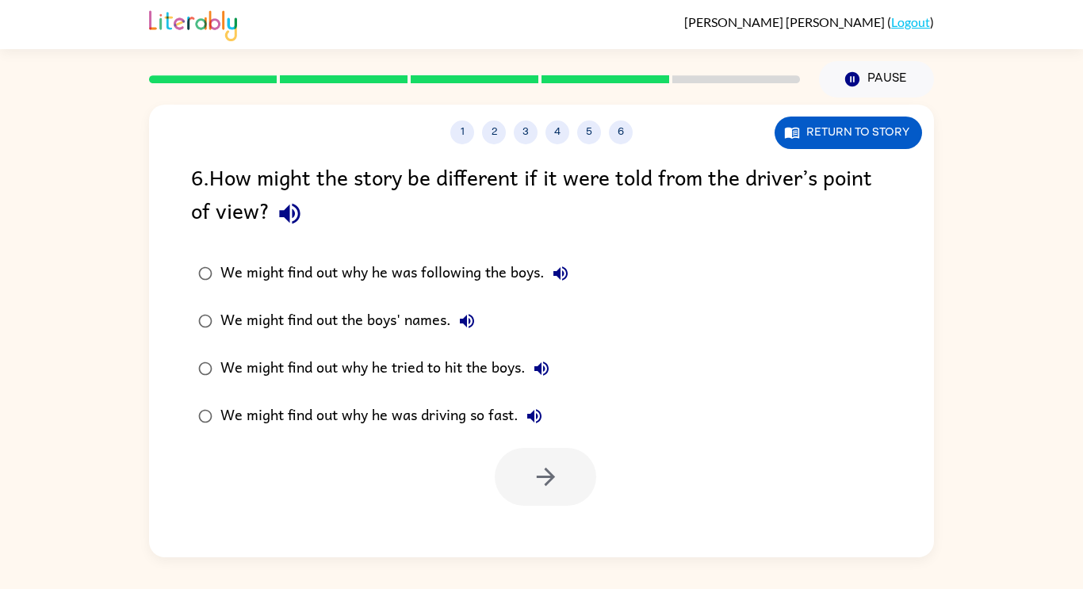
click at [366, 409] on div "We might find out why he was driving so fast." at bounding box center [385, 416] width 330 height 32
click at [550, 481] on icon "button" at bounding box center [545, 477] width 18 height 18
